Goal: Task Accomplishment & Management: Use online tool/utility

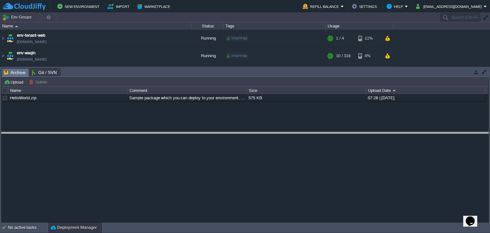
drag, startPoint x: 100, startPoint y: 77, endPoint x: 95, endPoint y: 142, distance: 65.6
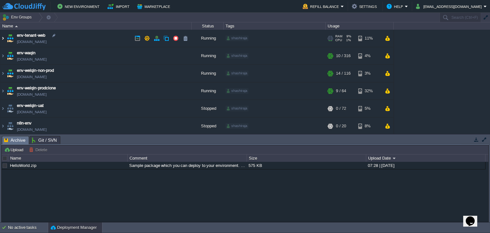
click at [4, 40] on img at bounding box center [2, 38] width 5 height 17
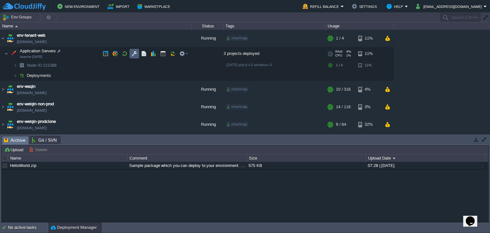
click at [131, 56] on td at bounding box center [135, 54] width 10 height 10
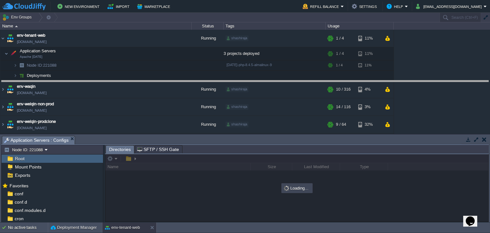
drag, startPoint x: 162, startPoint y: 143, endPoint x: 162, endPoint y: 88, distance: 55.5
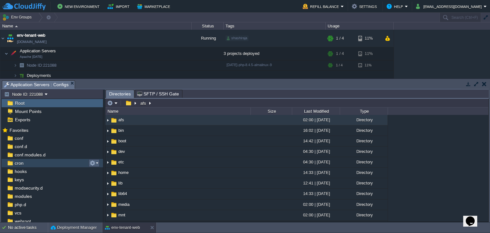
scroll to position [18, 0]
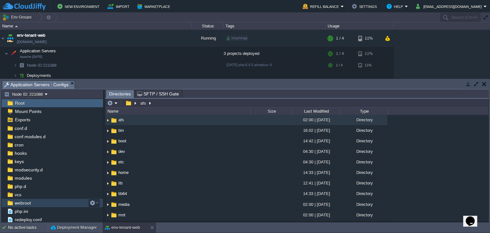
click at [52, 207] on div "webroot" at bounding box center [53, 203] width 102 height 8
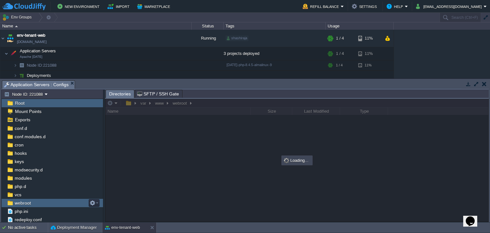
click at [52, 207] on div "webroot" at bounding box center [53, 203] width 102 height 8
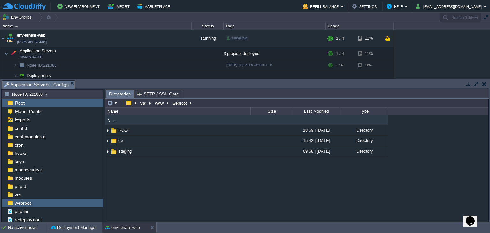
click at [111, 97] on span "Directories" at bounding box center [120, 94] width 22 height 8
click at [111, 104] on button "button" at bounding box center [110, 103] width 6 height 6
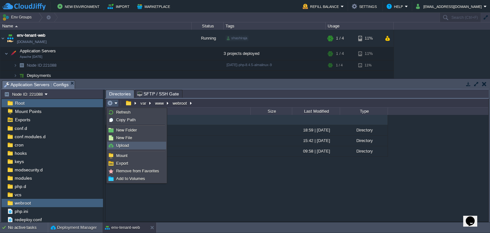
click at [128, 144] on span "Upload" at bounding box center [122, 145] width 13 height 5
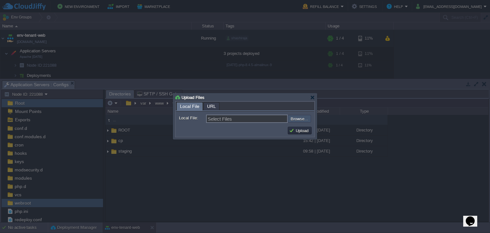
click at [298, 122] on input "file" at bounding box center [270, 119] width 81 height 8
type input "C:\fakepath\ROOT.zip"
type input "ROOT.zip"
click at [299, 131] on button "Upload" at bounding box center [299, 131] width 21 height 6
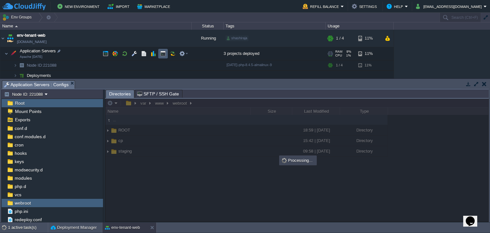
click at [165, 55] on button "button" at bounding box center [163, 54] width 6 height 6
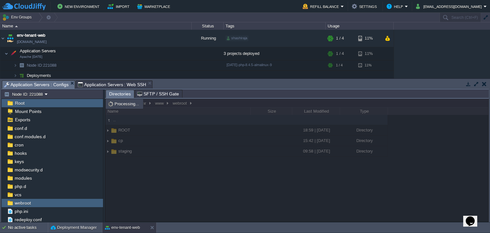
click at [34, 87] on span "Application Servers : Configs" at bounding box center [36, 85] width 64 height 8
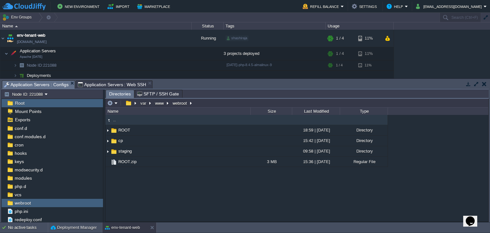
type input "#000000"
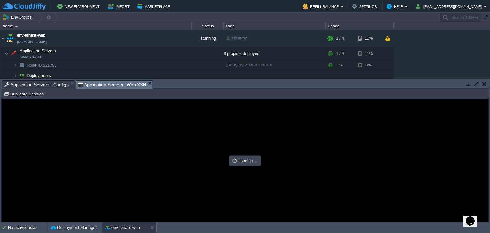
click at [132, 83] on span "Application Servers : Web SSH" at bounding box center [112, 85] width 69 height 8
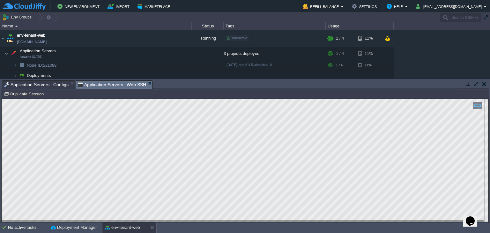
click at [60, 86] on span "Application Servers : Configs" at bounding box center [36, 85] width 64 height 8
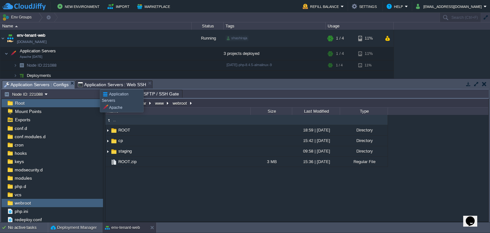
click at [95, 84] on span "Application Servers : Web SSH" at bounding box center [112, 85] width 69 height 8
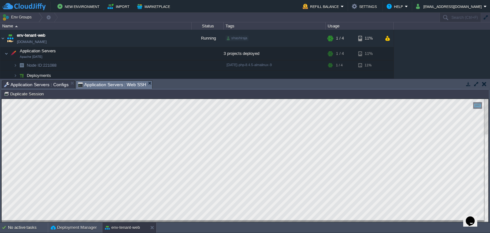
click at [39, 82] on span "Application Servers : Configs" at bounding box center [36, 85] width 64 height 8
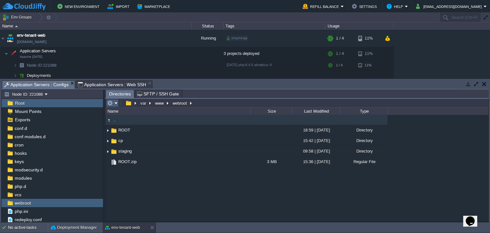
click at [111, 102] on button "button" at bounding box center [110, 103] width 6 height 6
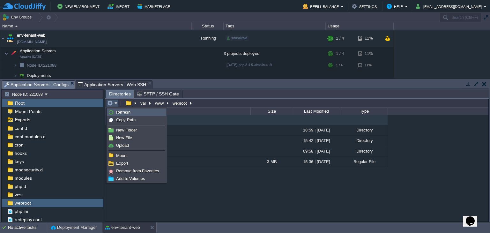
click at [126, 112] on span "Refresh" at bounding box center [123, 112] width 14 height 5
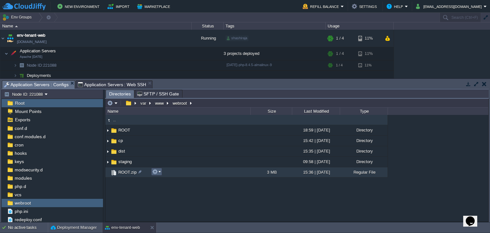
click at [155, 169] on td at bounding box center [156, 172] width 11 height 8
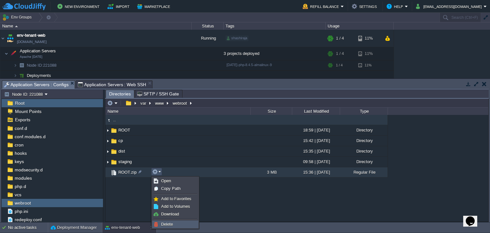
click at [177, 221] on link "Delete" at bounding box center [176, 224] width 46 height 7
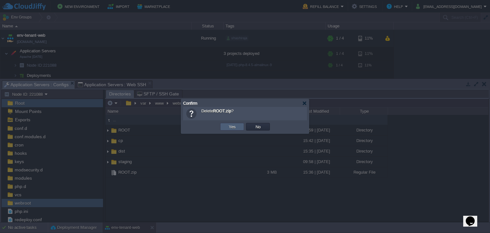
click at [237, 129] on button "Yes" at bounding box center [232, 127] width 11 height 6
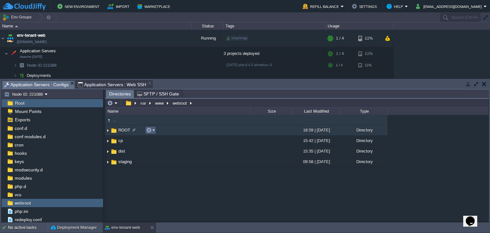
click at [146, 134] on td at bounding box center [150, 130] width 11 height 8
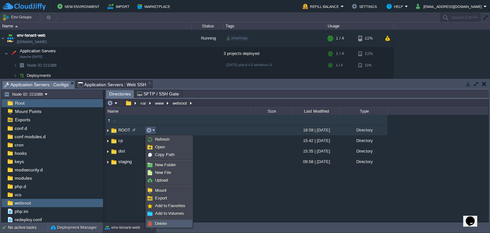
click at [161, 220] on link "Delete" at bounding box center [170, 223] width 46 height 7
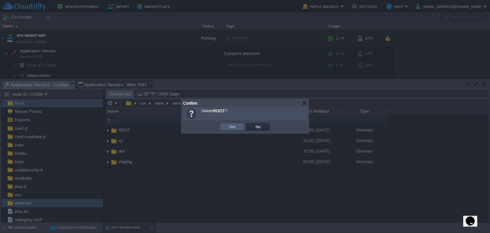
click at [235, 128] on button "Yes" at bounding box center [232, 127] width 11 height 6
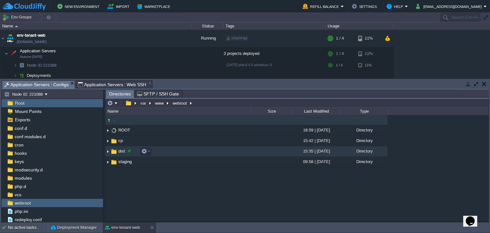
click at [127, 154] on div at bounding box center [129, 151] width 6 height 6
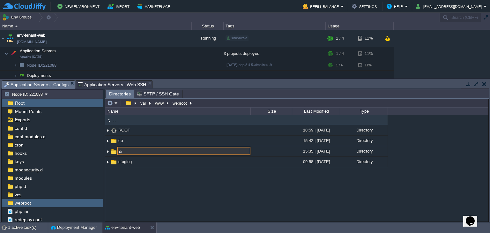
type input "d"
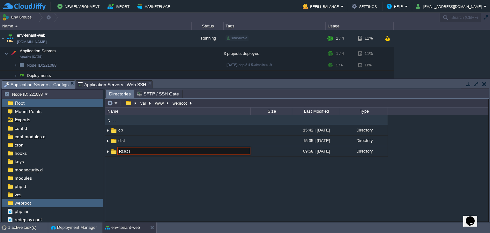
type input "ROOT"
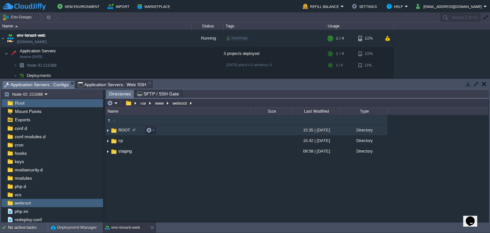
click at [108, 132] on img at bounding box center [107, 130] width 5 height 10
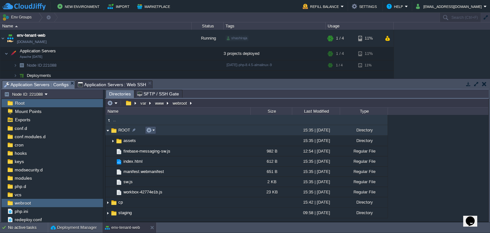
click at [148, 130] on button "button" at bounding box center [149, 130] width 6 height 6
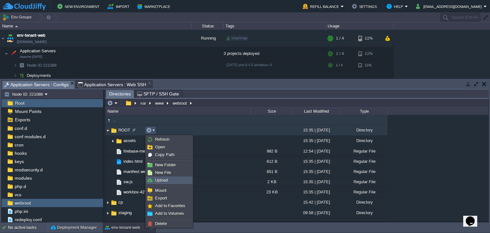
click at [162, 182] on span "Upload" at bounding box center [161, 180] width 13 height 5
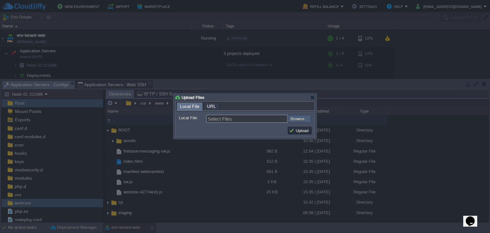
click at [298, 118] on input "file" at bounding box center [270, 119] width 81 height 8
type input "C:\fakepath\prod"
type input "prod"
click at [303, 131] on button "Upload" at bounding box center [299, 131] width 21 height 6
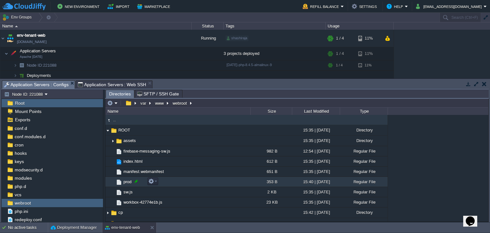
click at [137, 182] on div at bounding box center [136, 181] width 6 height 6
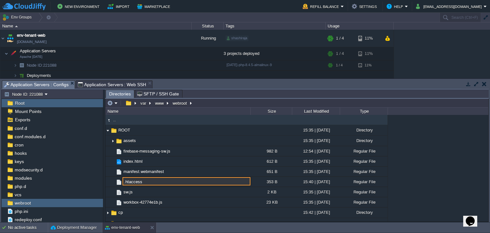
type input ".htaccess"
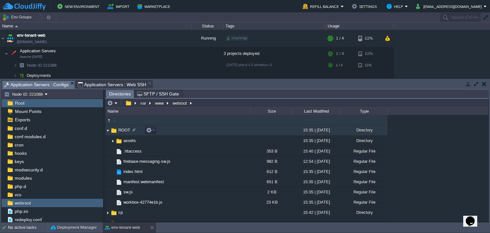
click at [108, 132] on img at bounding box center [107, 130] width 5 height 10
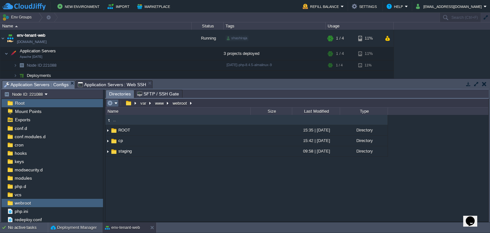
click at [116, 105] on em at bounding box center [112, 103] width 11 height 6
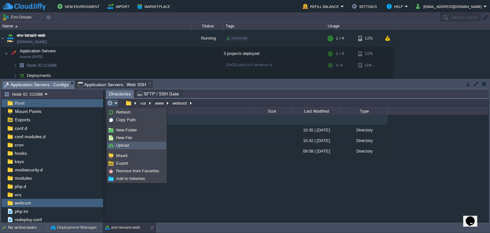
click at [122, 144] on span "Upload" at bounding box center [122, 145] width 13 height 5
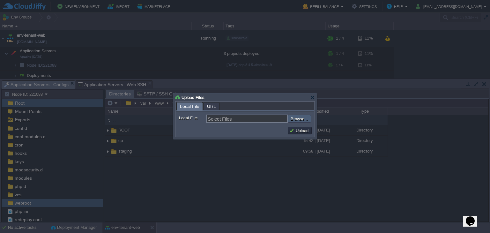
click at [294, 118] on input "file" at bounding box center [270, 119] width 81 height 8
type input "C:\fakepath\ROOT.zip"
type input "ROOT.zip"
click at [304, 132] on button "Upload" at bounding box center [299, 131] width 21 height 6
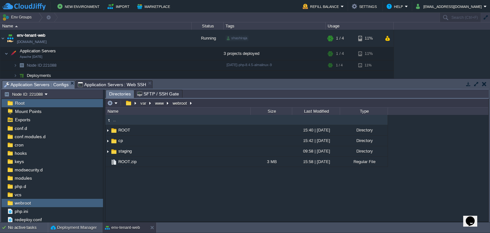
click at [110, 83] on span "Application Servers : Web SSH" at bounding box center [112, 85] width 69 height 8
click at [41, 81] on span "Application Servers : Configs" at bounding box center [36, 85] width 64 height 8
click at [111, 101] on button "button" at bounding box center [110, 103] width 6 height 6
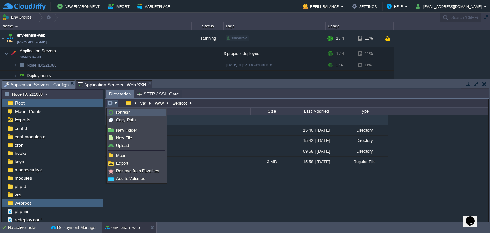
click at [122, 114] on span "Refresh" at bounding box center [123, 112] width 14 height 5
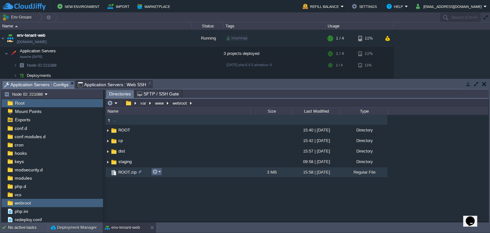
click at [153, 170] on button "button" at bounding box center [155, 172] width 6 height 6
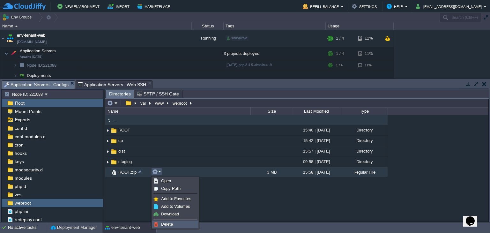
click at [168, 223] on span "Delete" at bounding box center [167, 224] width 12 height 5
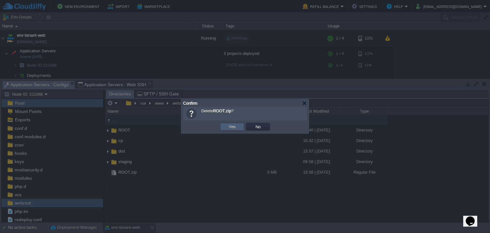
click at [232, 127] on button "Yes" at bounding box center [232, 127] width 11 height 6
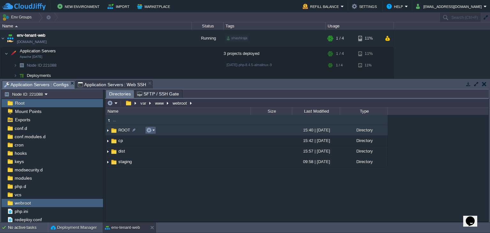
click at [147, 130] on button "button" at bounding box center [149, 130] width 6 height 6
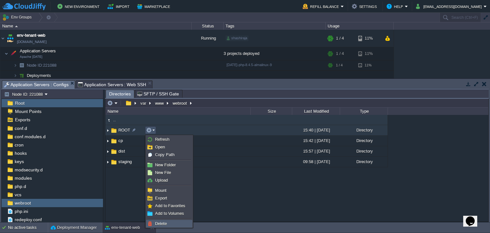
click at [161, 223] on span "Delete" at bounding box center [161, 223] width 12 height 5
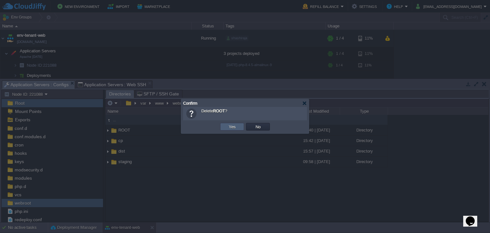
click at [226, 125] on td "Yes" at bounding box center [232, 127] width 24 height 8
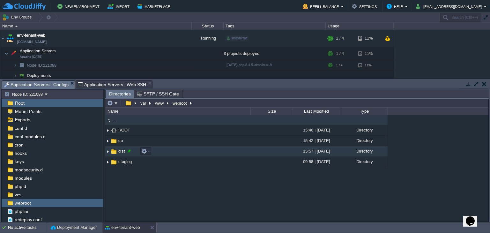
click at [129, 153] on div at bounding box center [129, 151] width 6 height 6
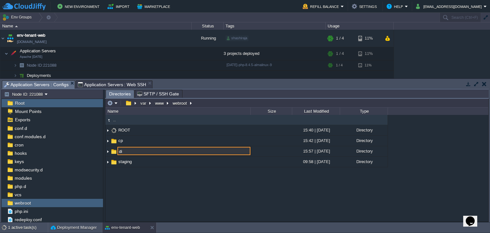
type input "d"
type input "ROOT"
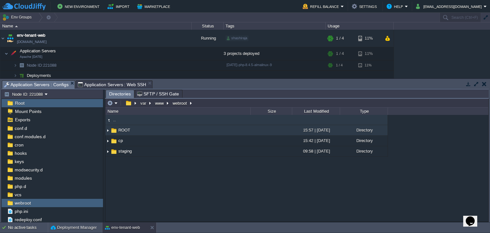
click at [108, 130] on img at bounding box center [107, 130] width 5 height 10
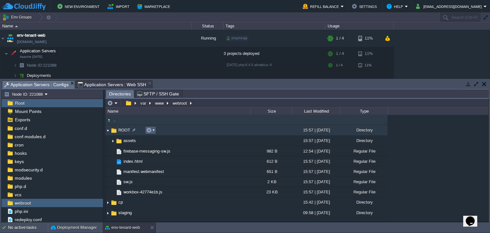
click at [148, 129] on button "button" at bounding box center [149, 130] width 6 height 6
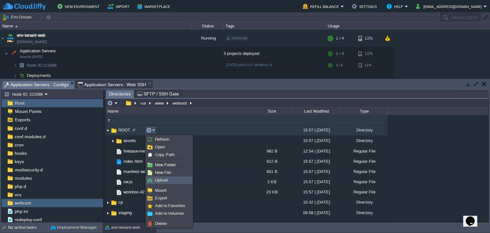
click at [163, 178] on span "Upload" at bounding box center [161, 180] width 13 height 5
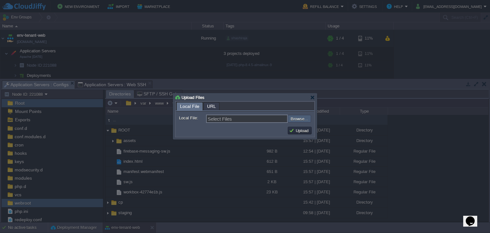
click at [295, 118] on input "file" at bounding box center [270, 119] width 81 height 8
type input "C:\fakepath\prod"
type input "prod"
click at [298, 131] on button "Upload" at bounding box center [299, 131] width 21 height 6
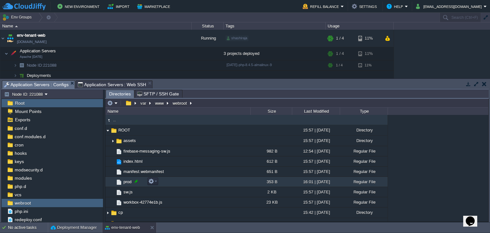
click at [137, 180] on div at bounding box center [136, 181] width 6 height 6
click at [137, 180] on div ".. ROOT 15:57 | [DATE] Directory .. assets 15:57 | [DATE] Directory firebase-me…" at bounding box center [296, 168] width 383 height 107
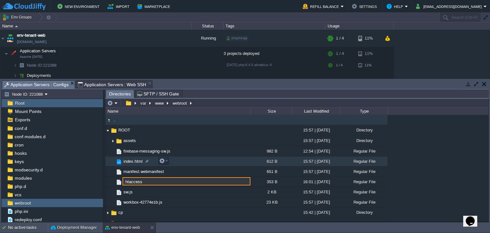
type input ".htaccess"
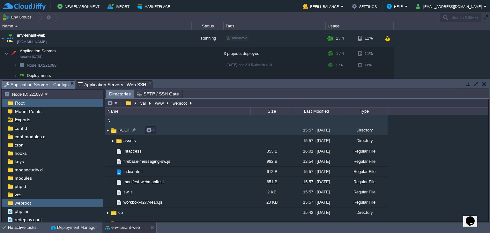
click at [108, 129] on img at bounding box center [107, 130] width 5 height 10
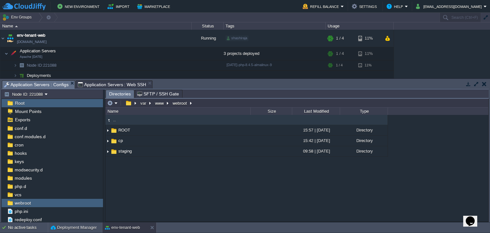
drag, startPoint x: 482, startPoint y: 54, endPoint x: 484, endPoint y: 24, distance: 29.8
click at [482, 54] on div "env-tenant-web [DOMAIN_NAME] Running shashiraja + Add to Env Group RAM 10% CPU …" at bounding box center [245, 54] width 490 height 49
click at [475, 7] on button "[EMAIL_ADDRESS][DOMAIN_NAME]" at bounding box center [450, 7] width 68 height 8
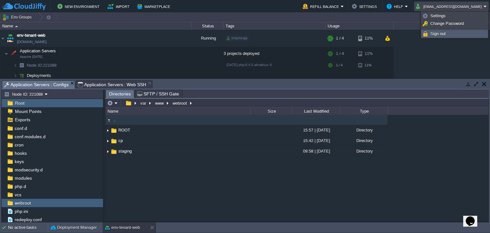
click at [448, 32] on link "Sign out" at bounding box center [455, 33] width 66 height 7
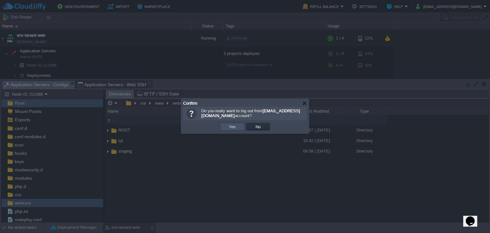
click at [237, 125] on button "Yes" at bounding box center [232, 127] width 11 height 6
